Goal: Task Accomplishment & Management: Complete application form

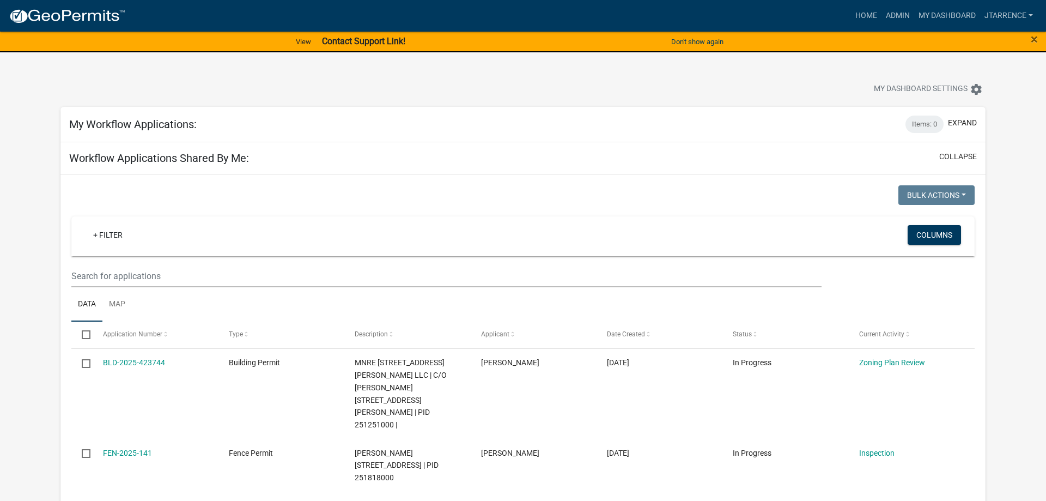
select select "3: 100"
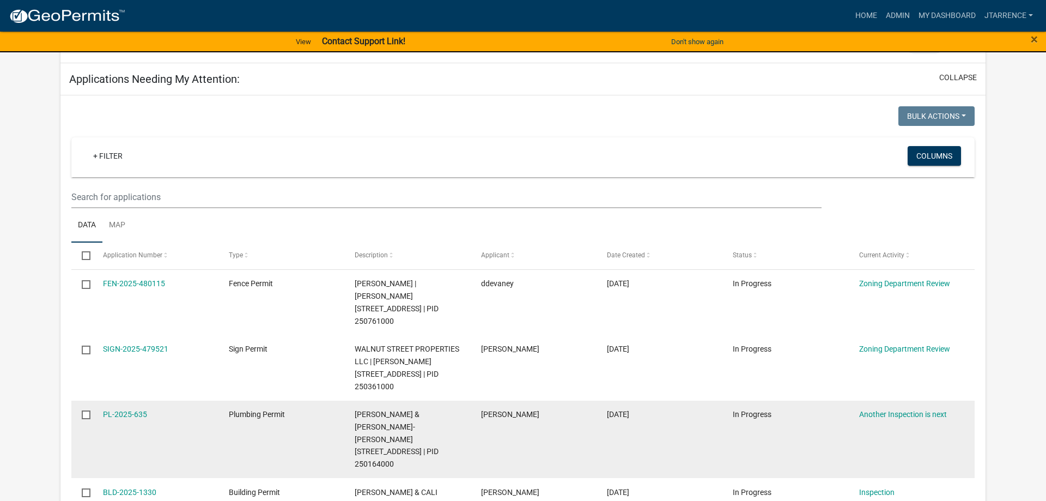
scroll to position [722, 0]
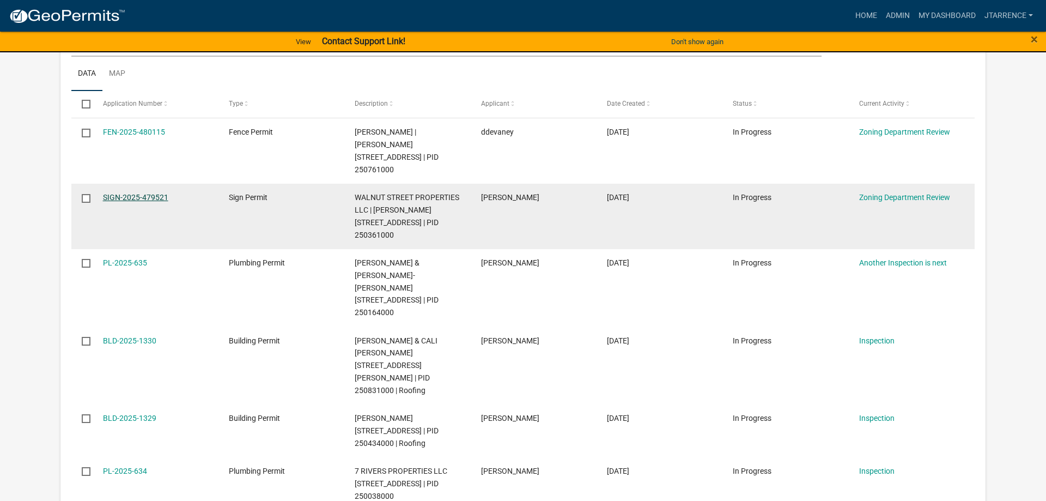
click at [139, 193] on link "SIGN-2025-479521" at bounding box center [135, 197] width 65 height 9
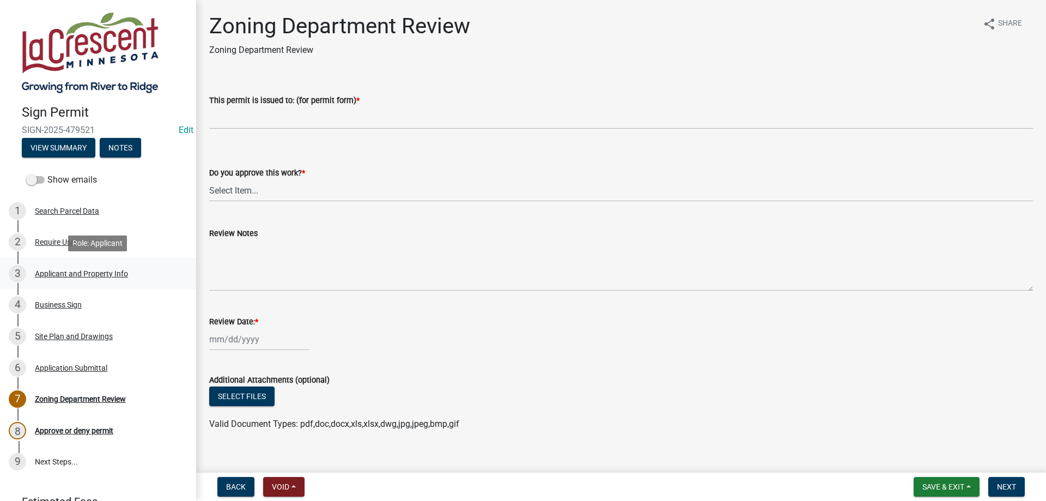
click at [69, 271] on div "Applicant and Property Info" at bounding box center [81, 274] width 93 height 8
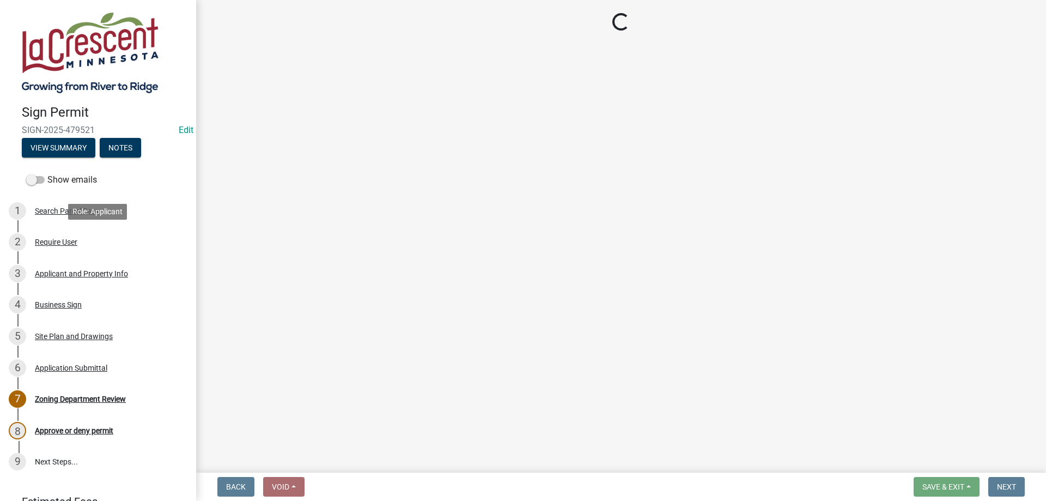
select select "ba7dd985-6d0f-44b8-b699-fe0eb0495fcc"
select select "0a72d87e-c708-49ae-b6a9-280411e66fce"
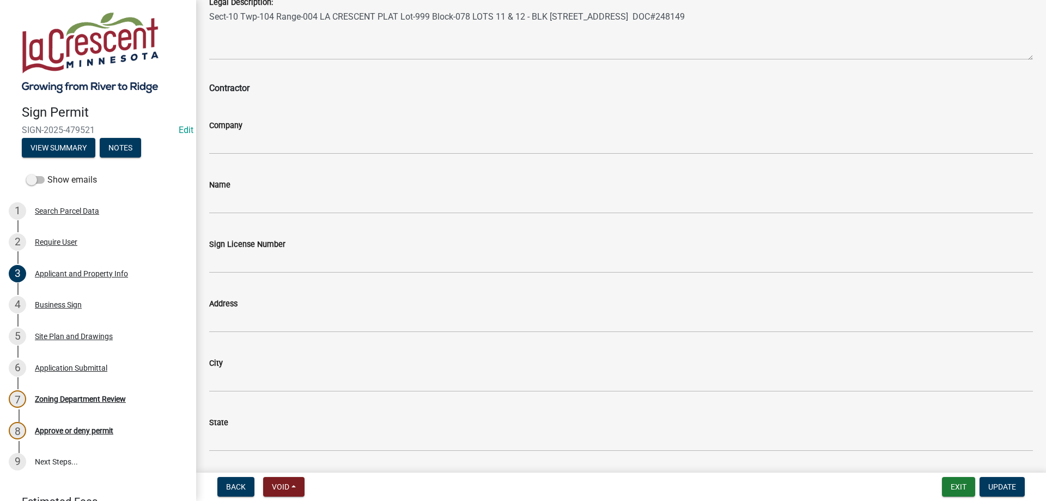
scroll to position [932, 0]
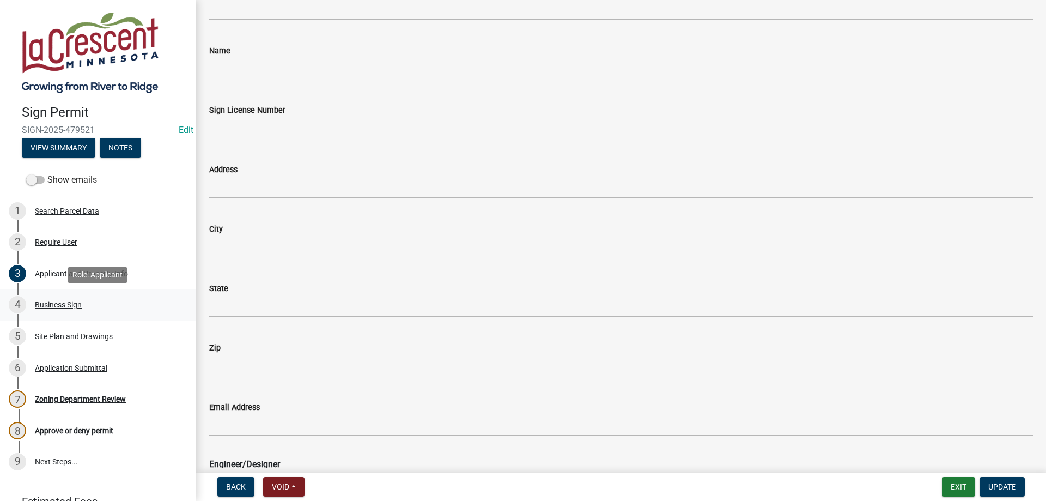
click at [86, 304] on div "4 Business Sign" at bounding box center [94, 304] width 170 height 17
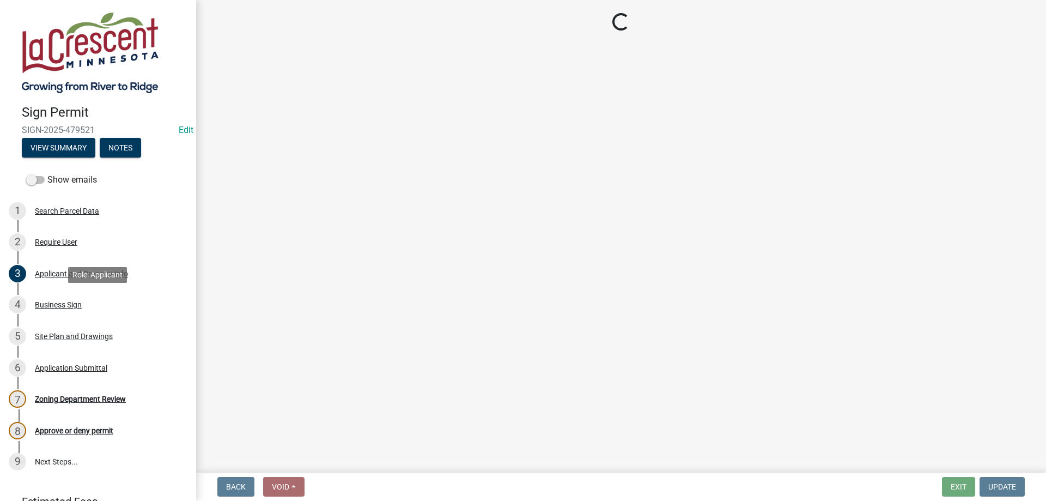
select select "d5a186dd-db89-4b56-8fef-532c3ea41e3f"
select select "f4310d64-ce1d-4aac-8ca3-1809b31c2e04"
select select "3f70f00a-c825-4351-a737-d4d73bbaf725"
select select "d93959bb-74c9-4ca5-80b0-33ed44e38153"
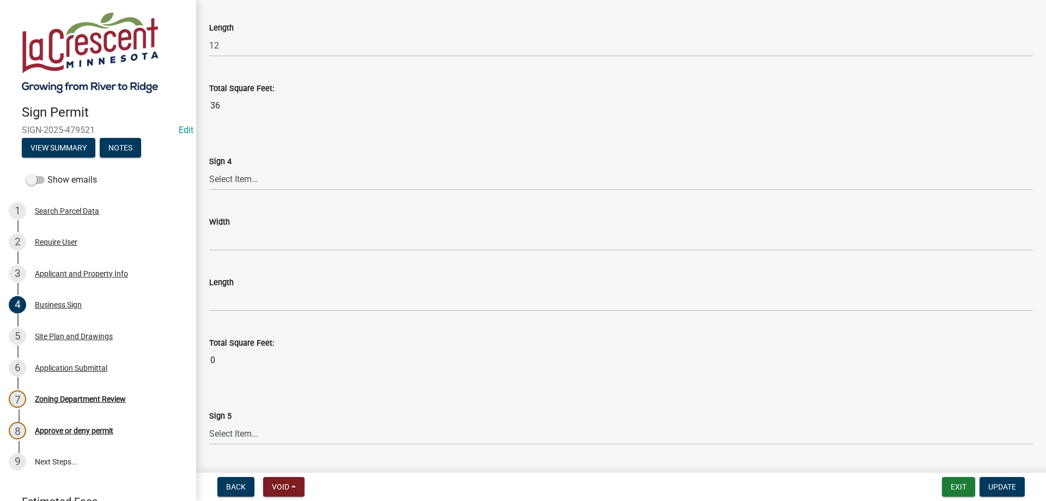
scroll to position [2321, 0]
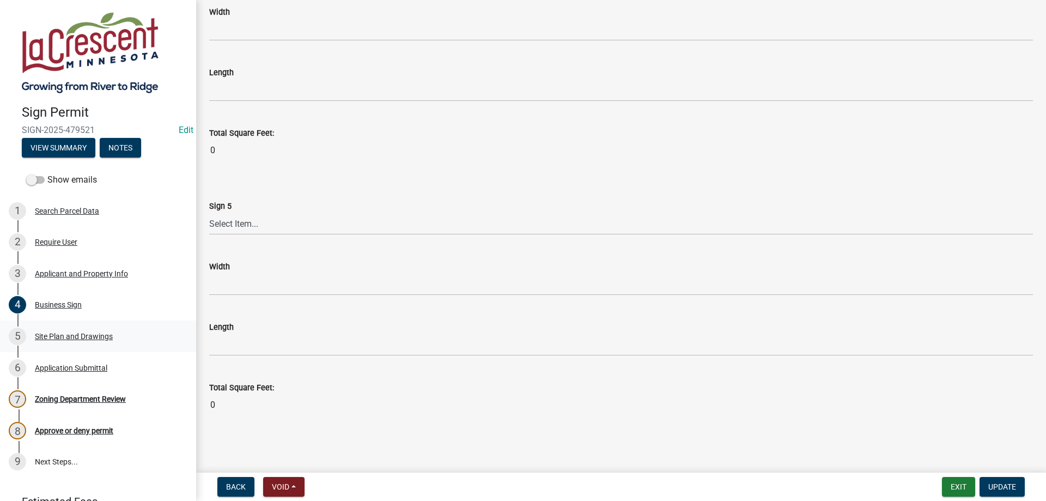
click at [90, 343] on div "5 Site Plan and Drawings" at bounding box center [94, 335] width 170 height 17
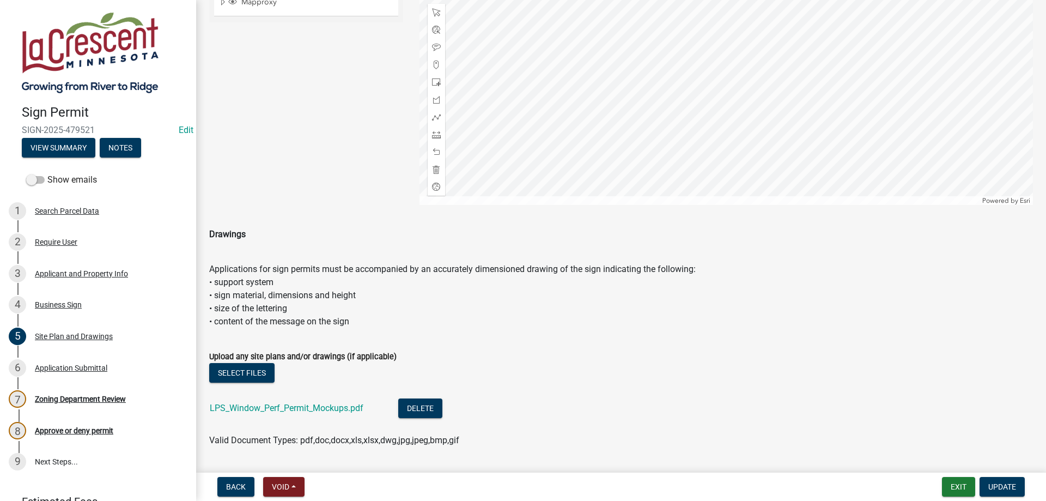
scroll to position [439, 0]
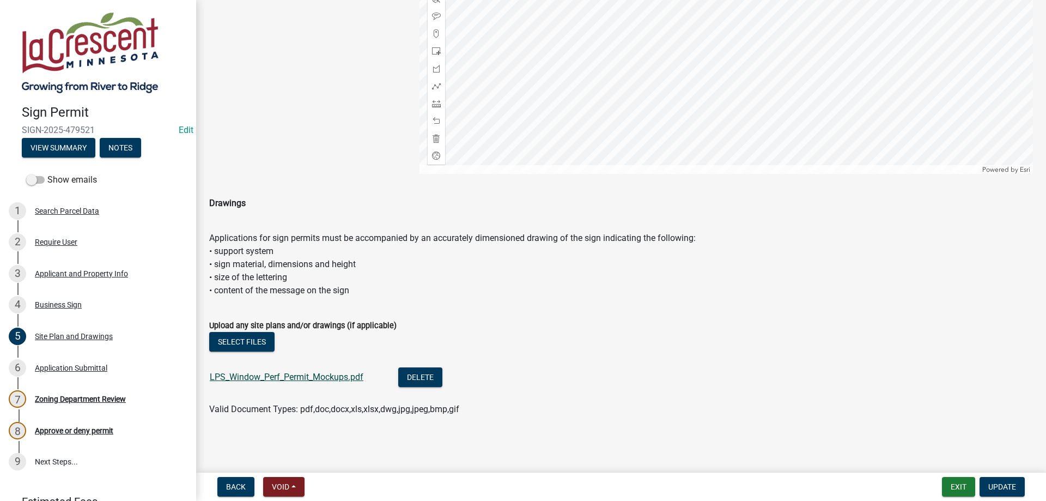
click at [313, 377] on link "LPS_Window_Perf_Permit_Mockups.pdf" at bounding box center [287, 377] width 154 height 10
click at [99, 367] on div "Application Submittal" at bounding box center [71, 368] width 72 height 8
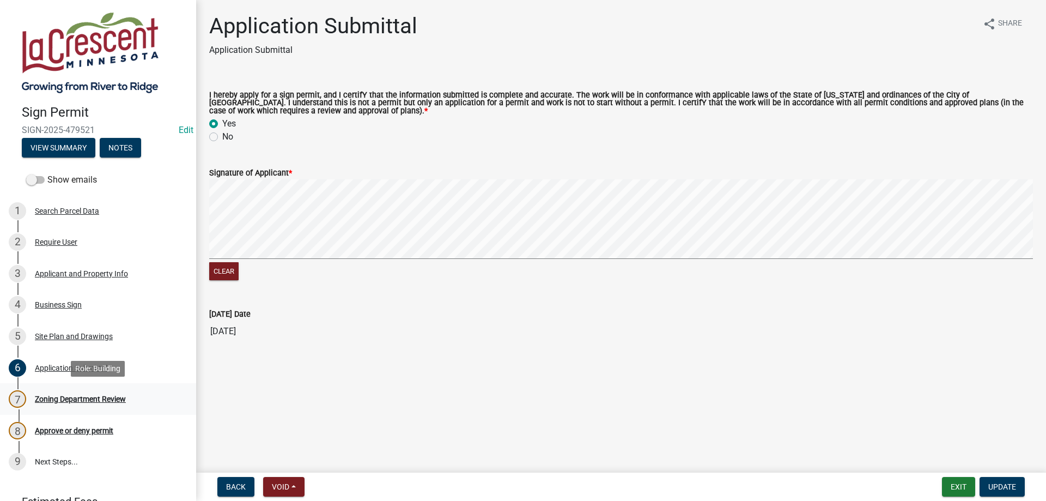
click at [95, 395] on div "Zoning Department Review" at bounding box center [80, 399] width 91 height 8
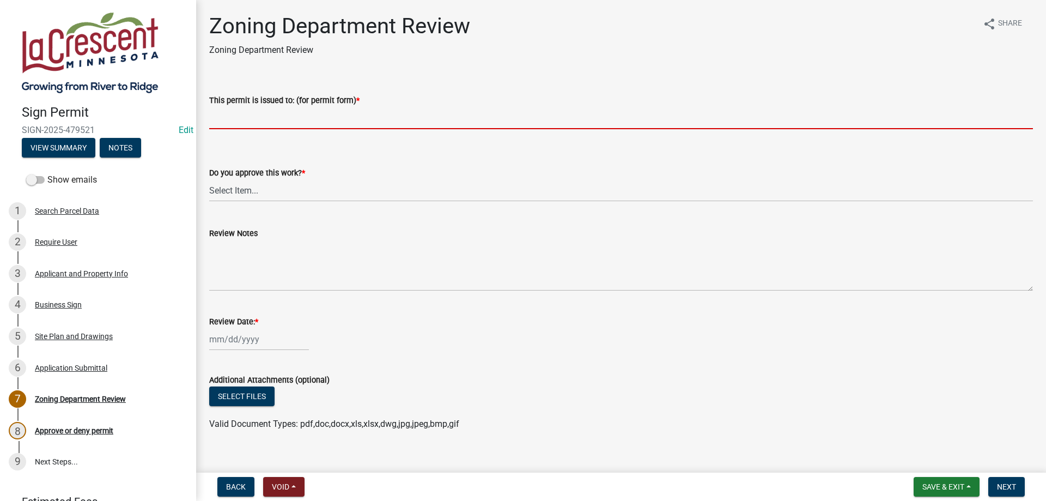
click at [291, 119] on input "This permit is issued to: (for permit form) *" at bounding box center [621, 118] width 824 height 22
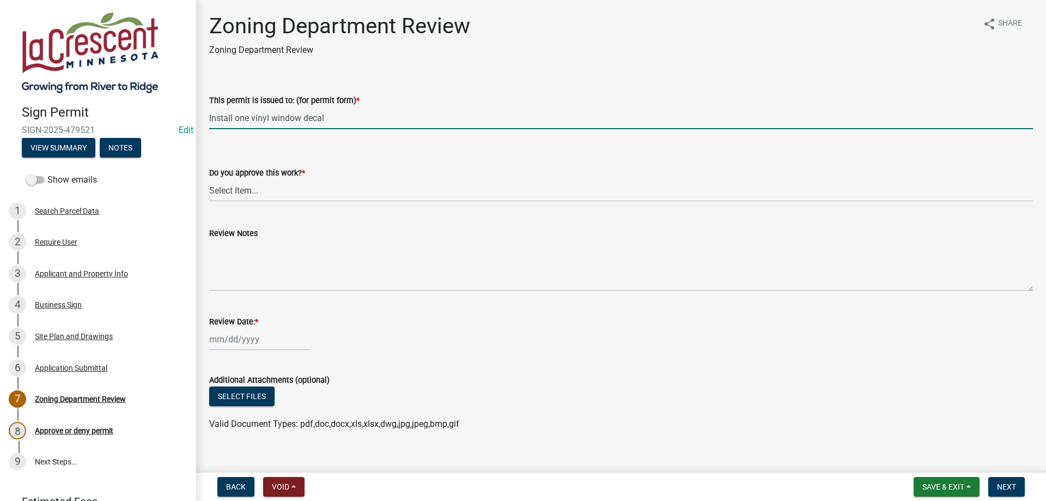
type input "Install one vinyl window decal"
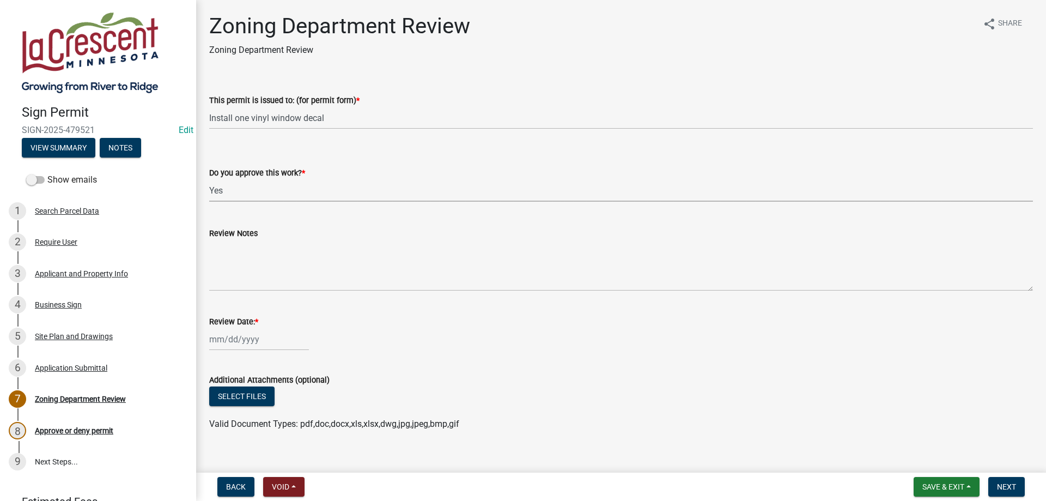
click option "Yes" at bounding box center [0, 0] width 0 height 0
select select "07044770-5d99-492d-acbf-5e18ce7b2bce"
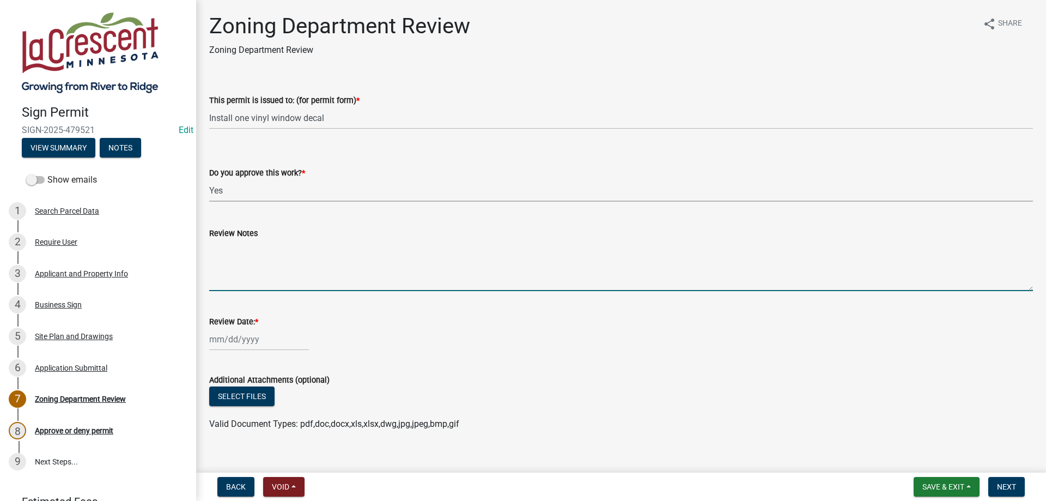
click at [245, 241] on textarea "Review Notes" at bounding box center [621, 265] width 824 height 51
type textarea "Call for inspection when completed"
click at [238, 338] on input "Review Date: *" at bounding box center [259, 339] width 100 height 22
select select "9"
select select "2025"
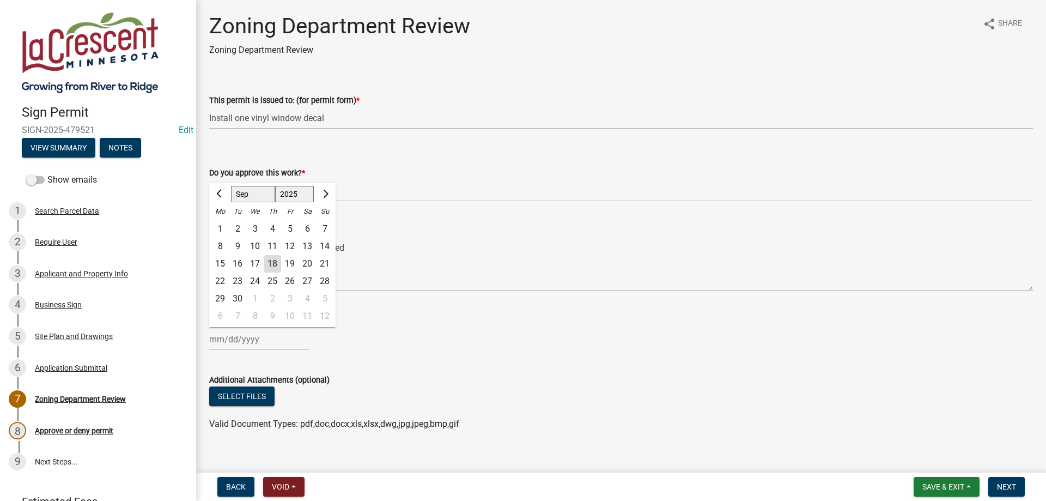
click at [273, 268] on div "18" at bounding box center [272, 263] width 17 height 17
type input "[DATE]"
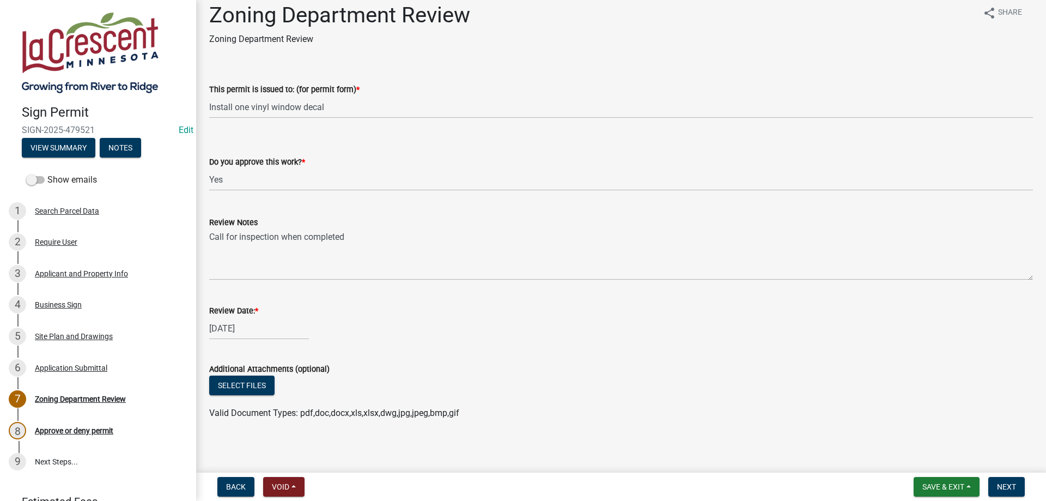
scroll to position [15, 0]
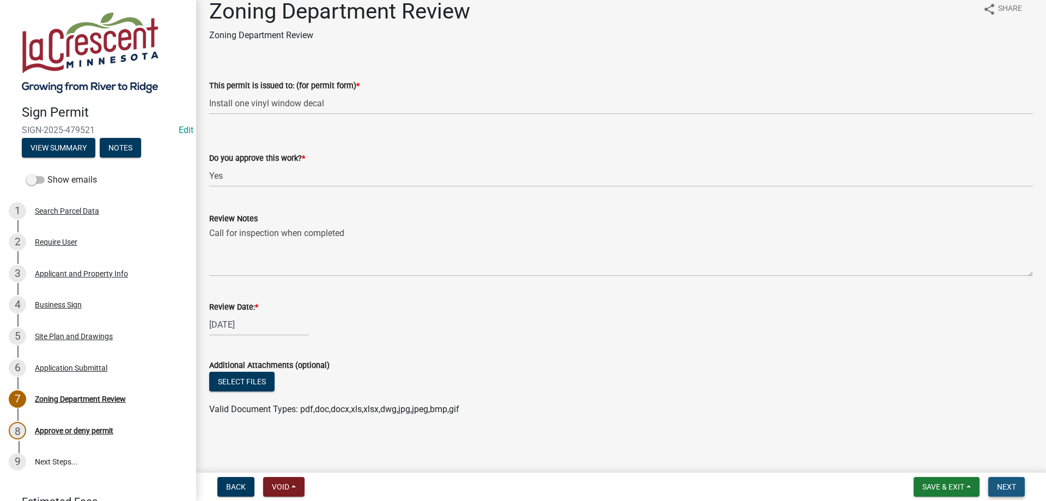
click at [1011, 488] on span "Next" at bounding box center [1006, 486] width 19 height 9
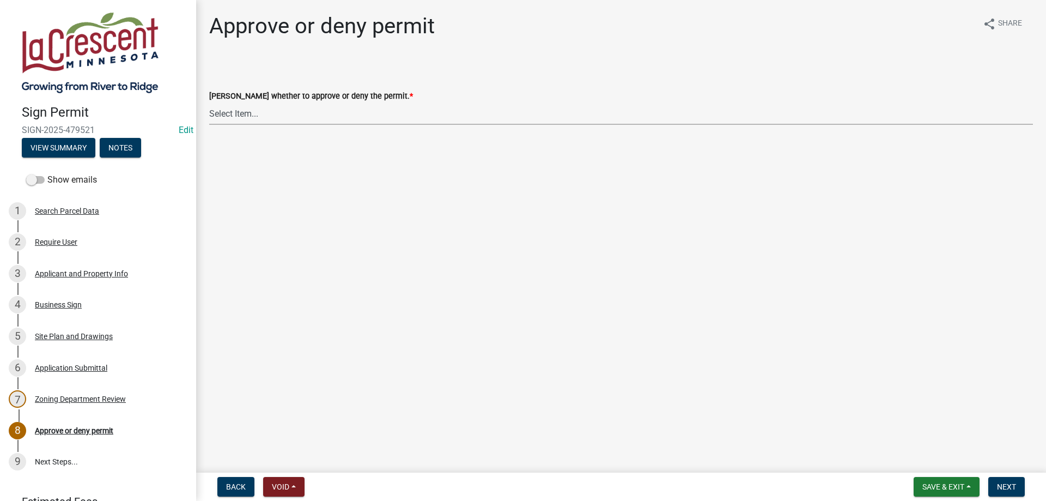
click at [209, 102] on select "Select Item... Approve Deny" at bounding box center [621, 113] width 824 height 22
click option "Approve" at bounding box center [0, 0] width 0 height 0
select select "c5e9db2a-6b63-4d0a-bcf6-6b0861cba087"
click at [1015, 489] on span "Next" at bounding box center [1006, 486] width 19 height 9
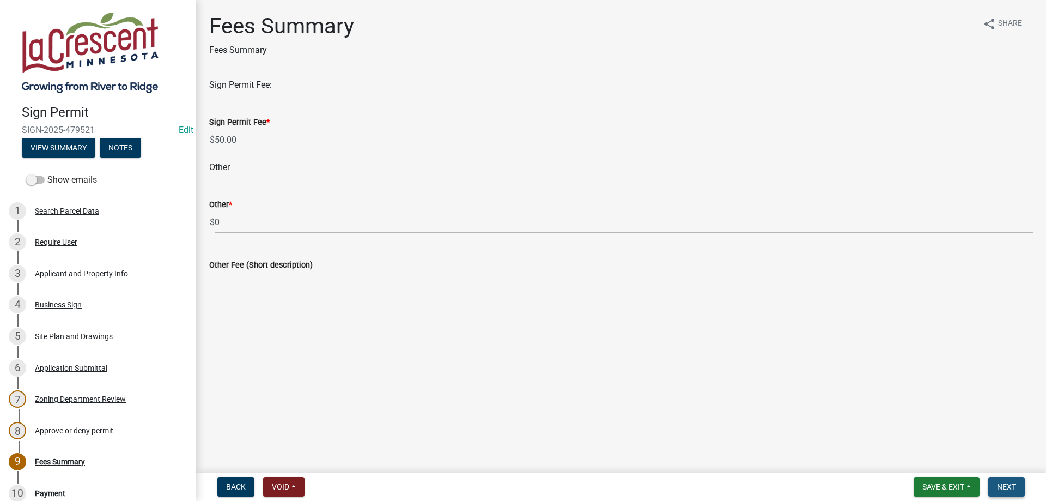
click at [999, 481] on button "Next" at bounding box center [1006, 487] width 37 height 20
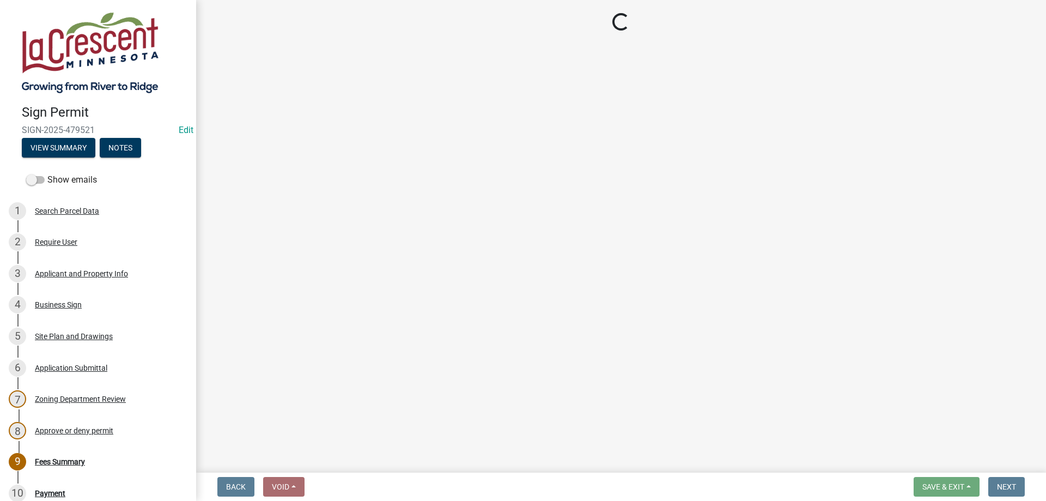
select select "3: 3"
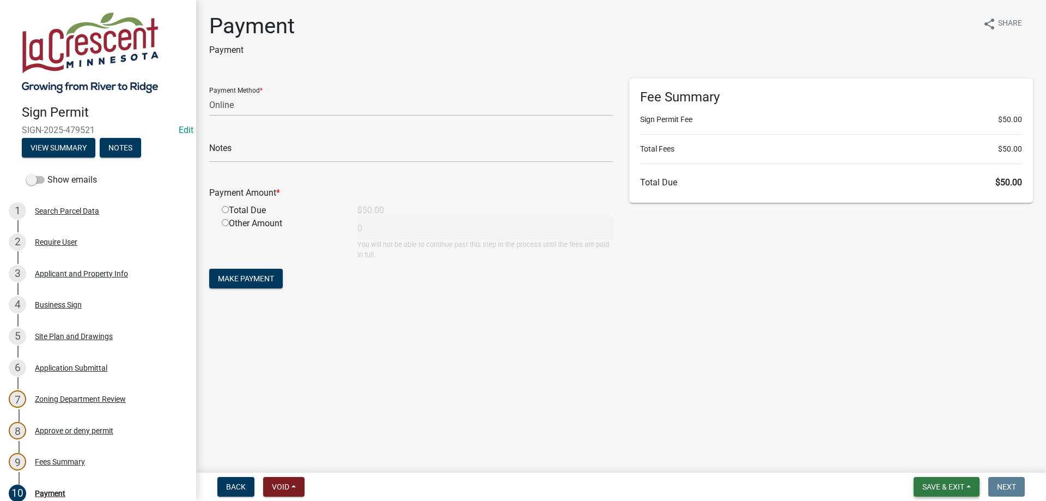
click at [939, 484] on span "Save & Exit" at bounding box center [943, 486] width 42 height 9
click at [926, 461] on button "Save & Exit" at bounding box center [935, 458] width 87 height 26
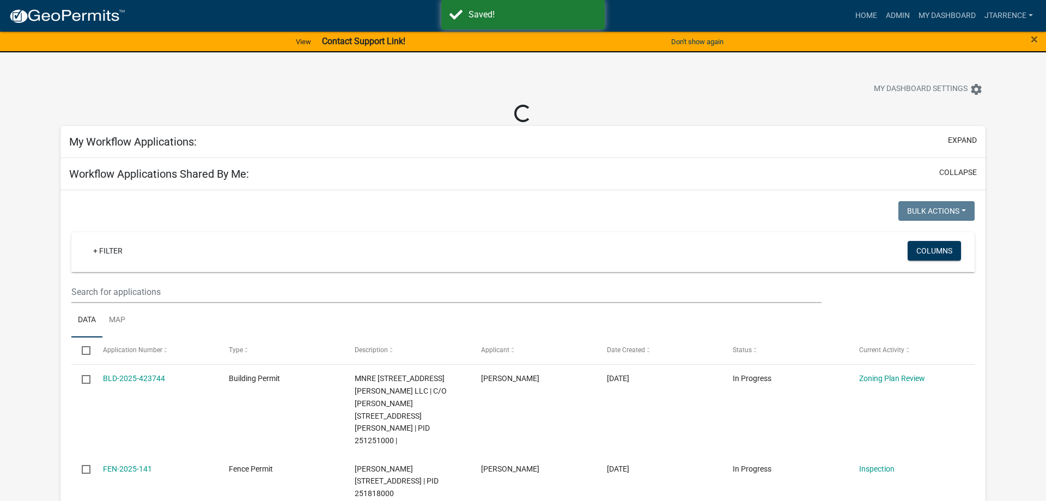
select select "3: 100"
